Goal: Task Accomplishment & Management: Complete application form

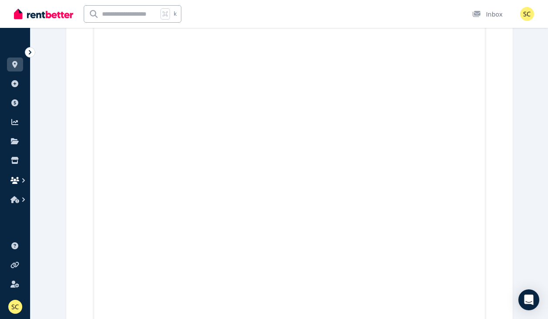
scroll to position [1372, 0]
click at [15, 182] on icon "button" at bounding box center [14, 180] width 9 height 7
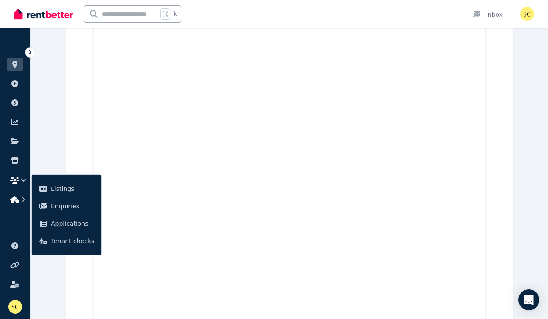
click at [22, 199] on icon "button" at bounding box center [23, 199] width 9 height 9
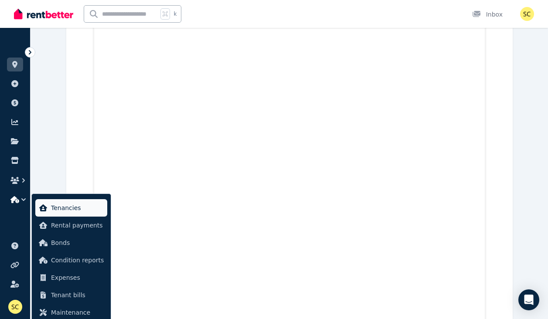
click at [60, 208] on span "Tenancies" at bounding box center [77, 208] width 53 height 10
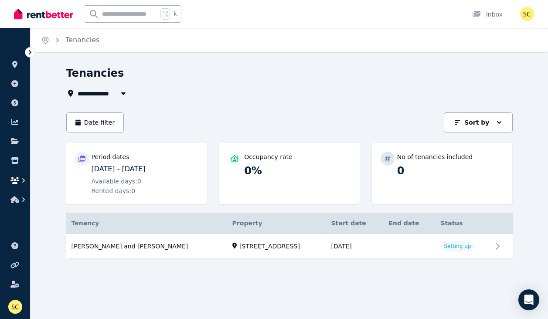
click at [24, 181] on icon "button" at bounding box center [23, 180] width 3 height 4
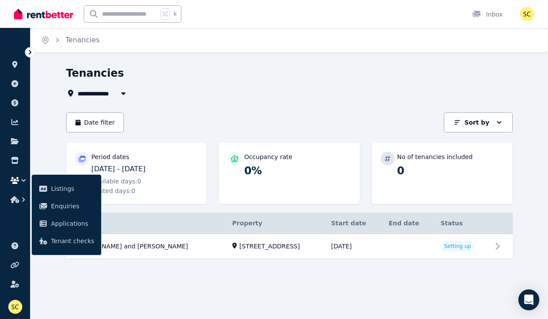
click at [219, 295] on div "**********" at bounding box center [274, 159] width 548 height 319
click at [463, 245] on link "View property details" at bounding box center [289, 246] width 447 height 25
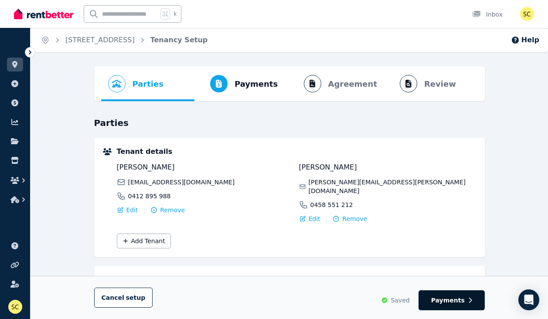
click at [452, 304] on span "Payments" at bounding box center [448, 300] width 34 height 9
select select "**********"
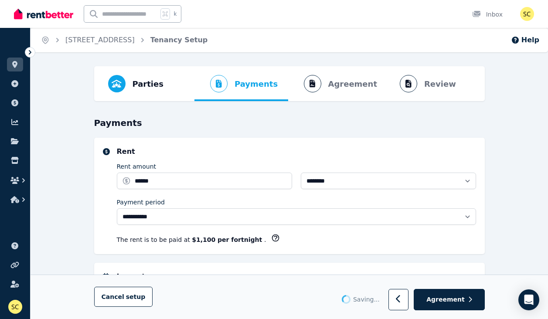
select select "**********"
click at [452, 304] on span "Agreement" at bounding box center [445, 300] width 38 height 9
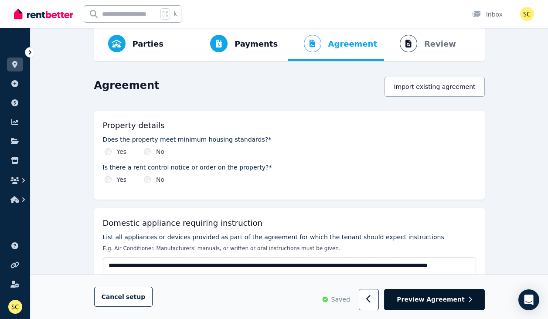
scroll to position [45, 0]
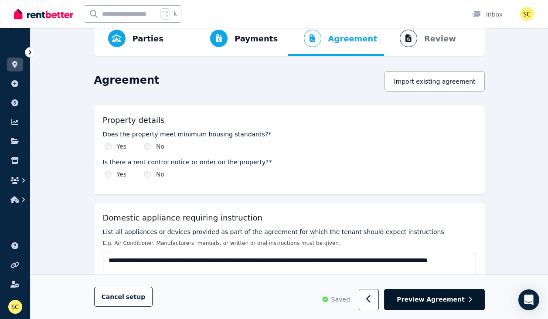
click at [451, 300] on span "Preview Agreement" at bounding box center [431, 300] width 68 height 9
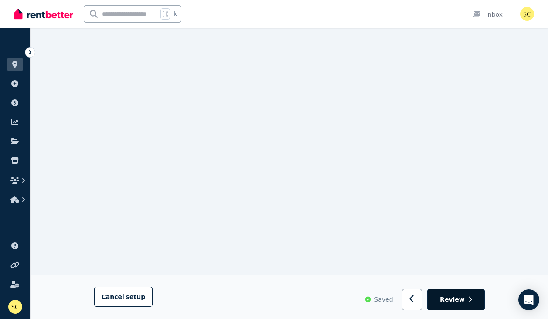
scroll to position [2681, 0]
click at [450, 298] on span "Review" at bounding box center [452, 299] width 25 height 9
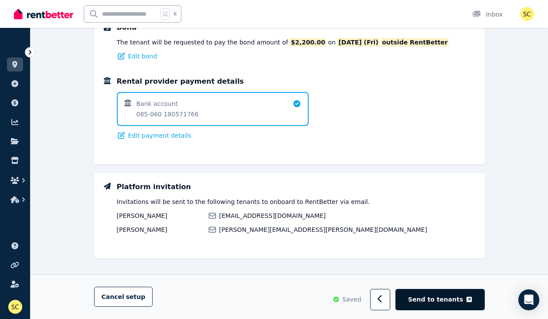
scroll to position [621, 0]
click at [450, 300] on span "Send to tenants" at bounding box center [435, 300] width 55 height 9
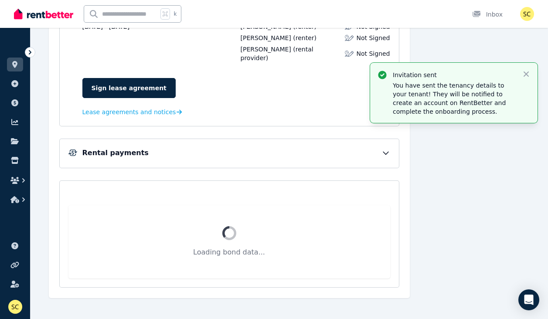
scroll to position [143, 0]
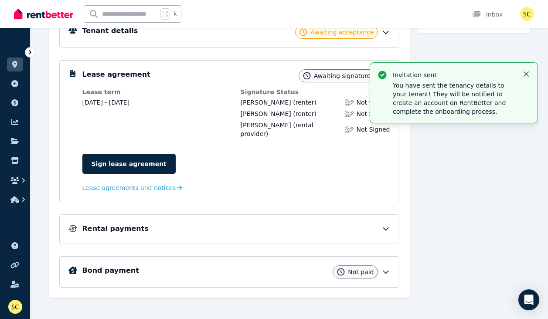
click at [528, 74] on icon "button" at bounding box center [526, 74] width 9 height 9
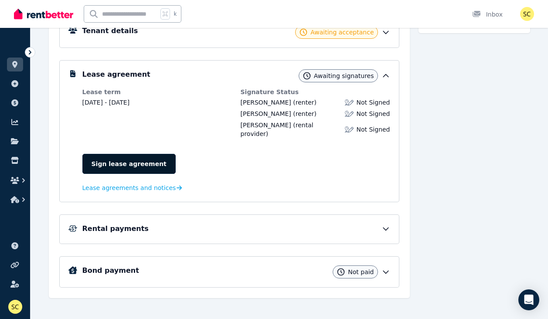
click at [146, 155] on link "Sign lease agreement" at bounding box center [128, 164] width 93 height 20
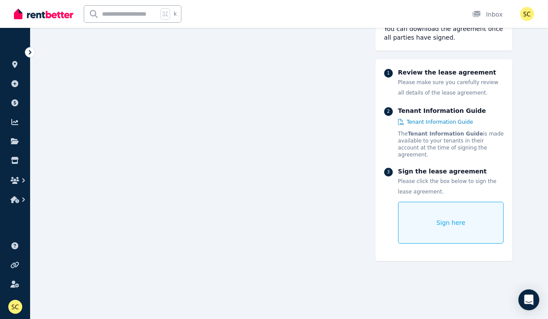
scroll to position [1944, 0]
drag, startPoint x: 406, startPoint y: 227, endPoint x: 418, endPoint y: 201, distance: 29.5
click at [418, 202] on div "Sign here" at bounding box center [451, 223] width 106 height 42
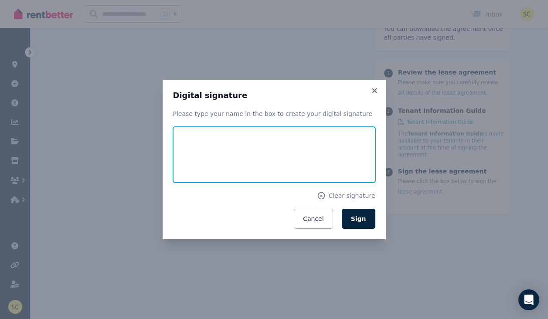
click at [351, 156] on input "text" at bounding box center [274, 155] width 202 height 56
type input "**********"
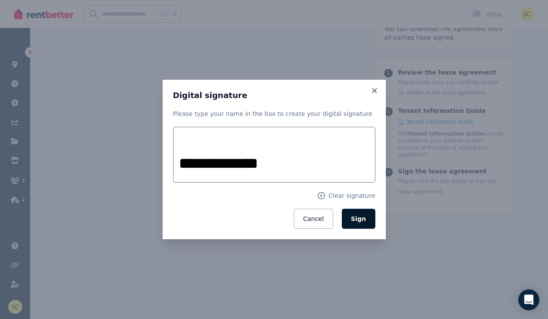
click at [364, 222] on span "Sign" at bounding box center [358, 218] width 15 height 7
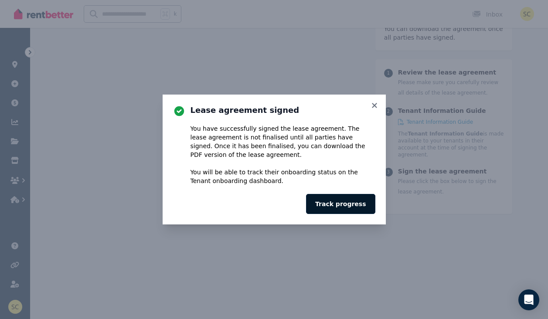
click at [347, 205] on button "Track progress" at bounding box center [340, 204] width 69 height 20
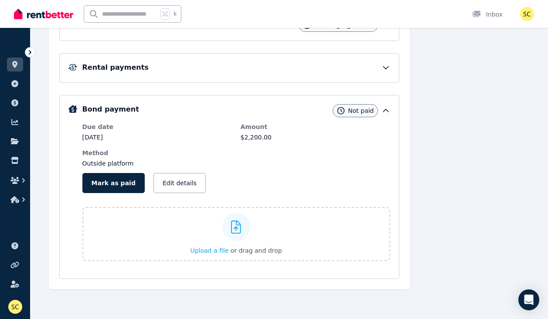
scroll to position [194, 0]
